Goal: Task Accomplishment & Management: Use online tool/utility

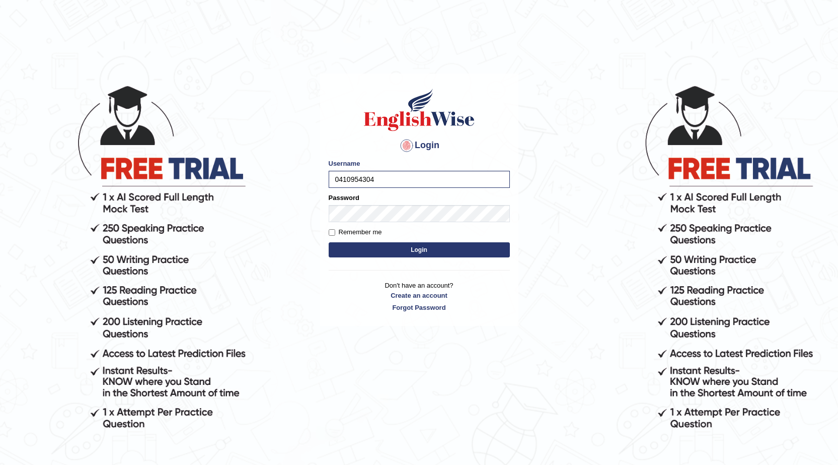
click at [396, 250] on button "Login" at bounding box center [419, 249] width 181 height 15
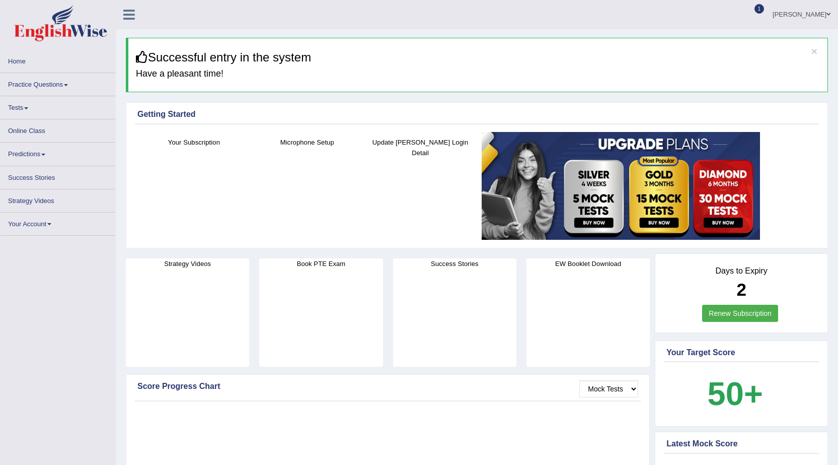
click at [28, 108] on span at bounding box center [26, 108] width 4 height 2
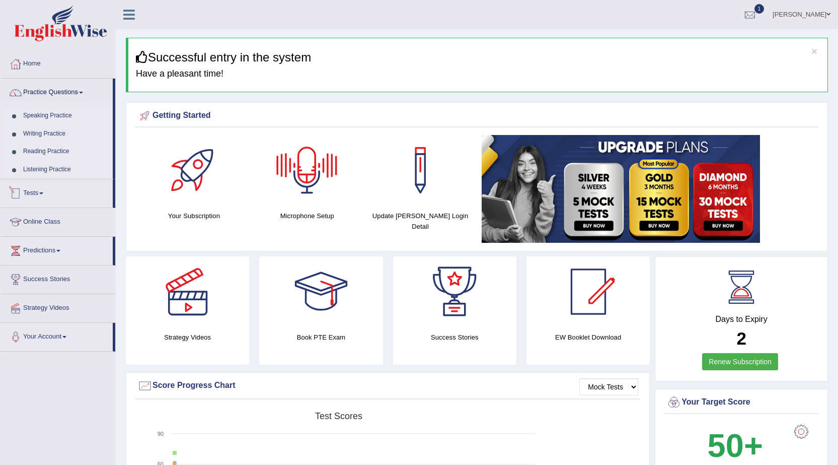
click at [47, 189] on link "Tests" at bounding box center [57, 191] width 112 height 25
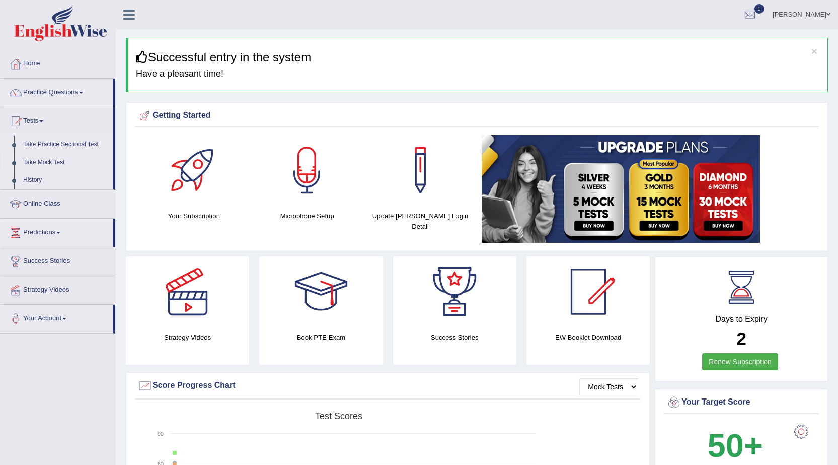
click at [43, 165] on link "Take Mock Test" at bounding box center [66, 163] width 94 height 18
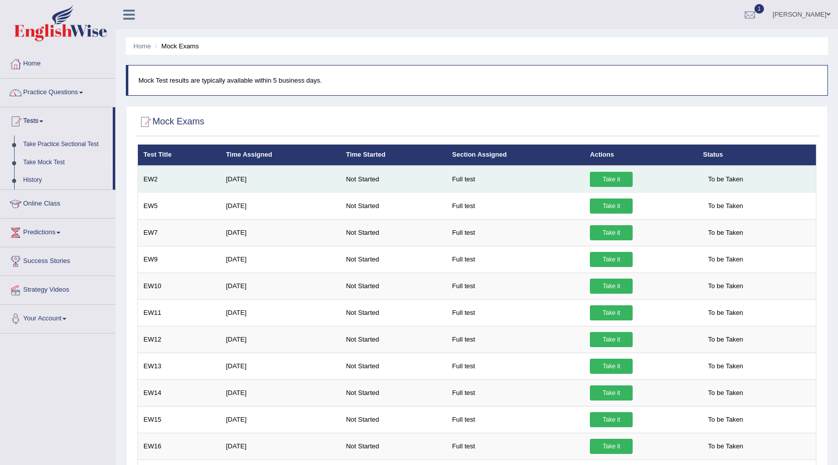
drag, startPoint x: 0, startPoint y: 0, endPoint x: 616, endPoint y: 183, distance: 642.8
click at [616, 183] on link "Take it" at bounding box center [611, 179] width 43 height 15
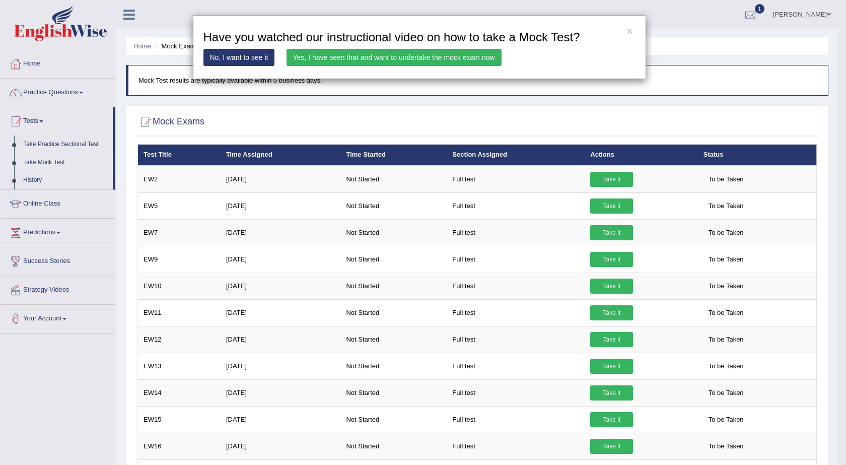
click at [360, 60] on link "Yes, I have seen that and want to undertake the mock exam now" at bounding box center [393, 57] width 215 height 17
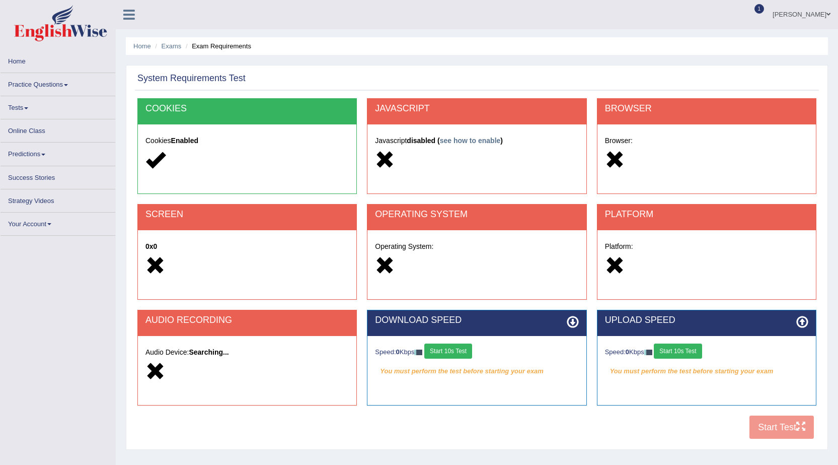
click at [446, 353] on button "Start 10s Test" at bounding box center [448, 350] width 48 height 15
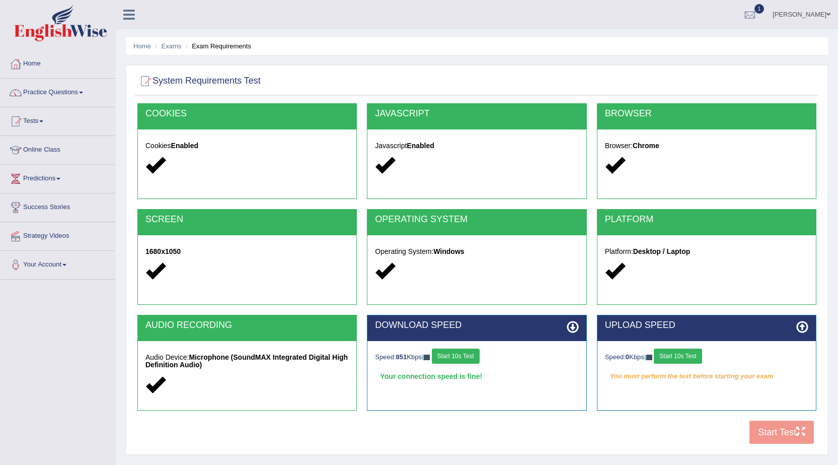
click at [694, 362] on button "Start 10s Test" at bounding box center [678, 355] width 48 height 15
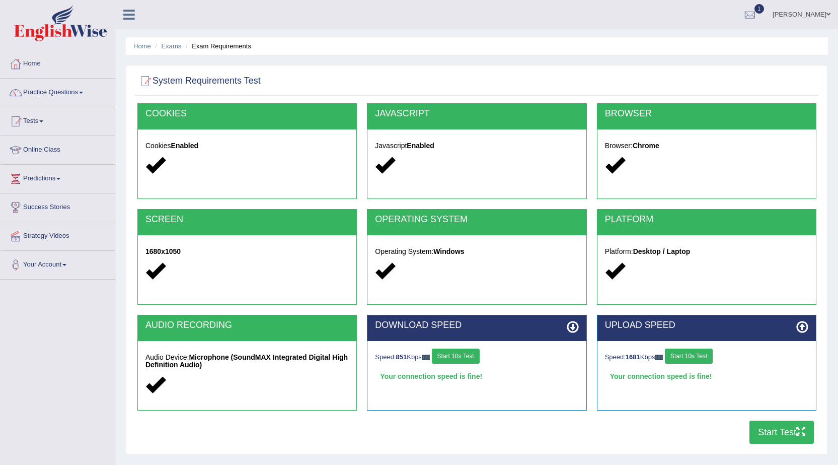
click at [767, 432] on button "Start Test" at bounding box center [782, 431] width 64 height 23
